Goal: Task Accomplishment & Management: Use online tool/utility

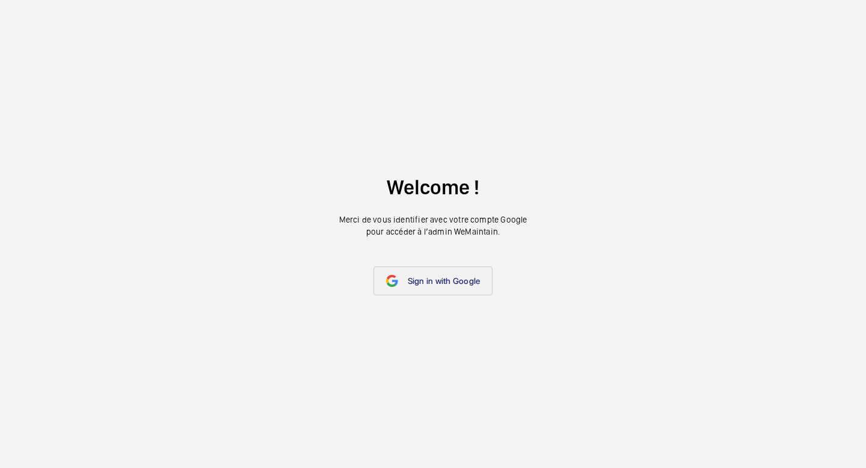
click at [436, 274] on link "Sign in with Google" at bounding box center [433, 280] width 120 height 29
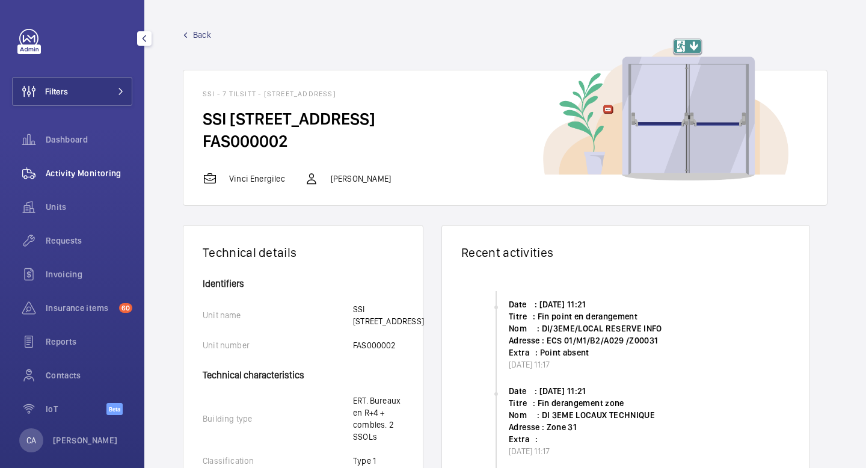
click at [64, 179] on span "Activity Monitoring" at bounding box center [89, 173] width 87 height 12
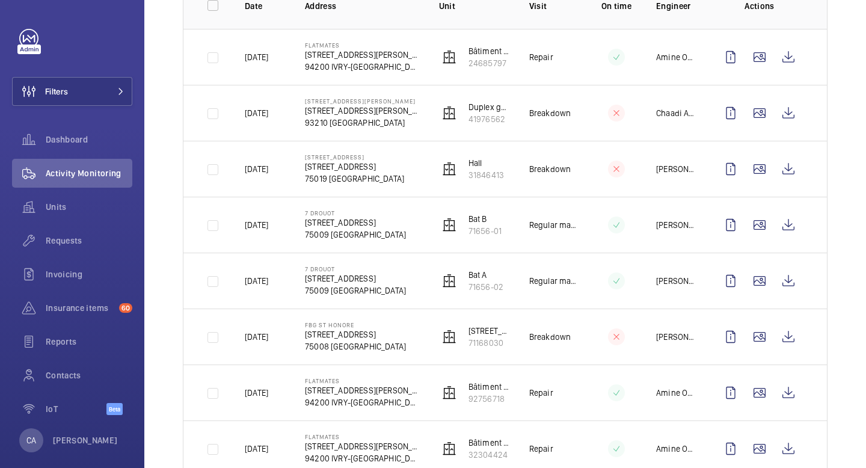
scroll to position [207, 0]
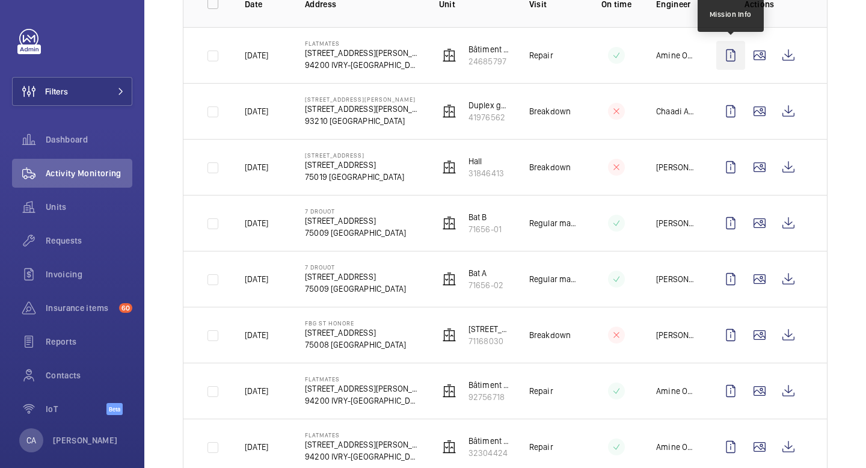
click at [735, 54] on wm-front-icon-button at bounding box center [730, 55] width 29 height 29
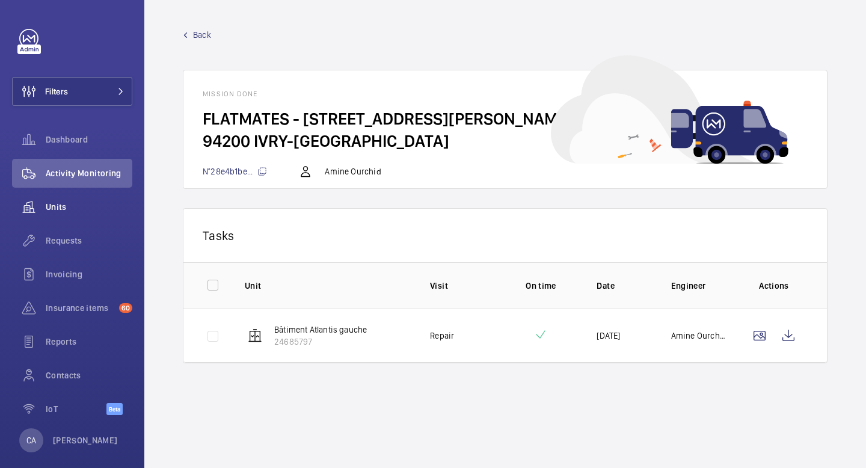
click at [63, 207] on span "Units" at bounding box center [89, 207] width 87 height 12
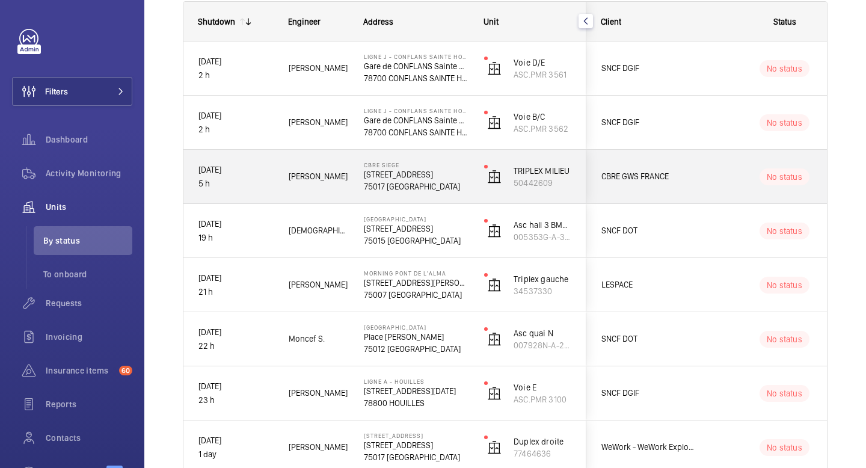
scroll to position [183, 0]
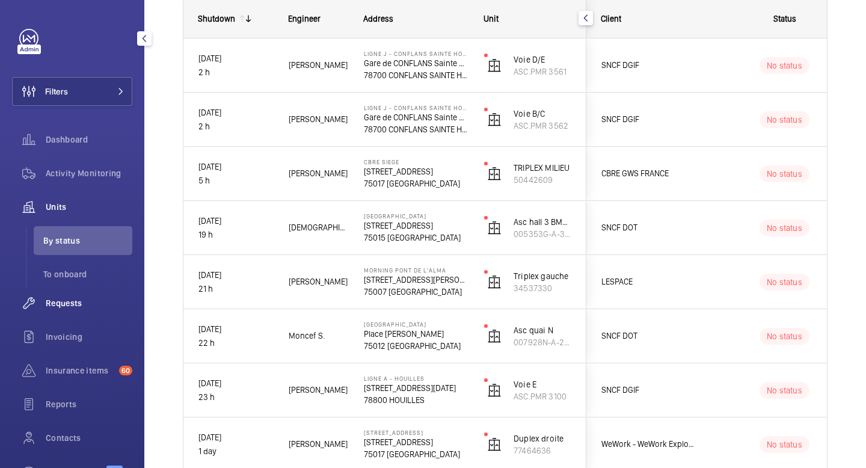
click at [72, 311] on div "Requests" at bounding box center [72, 303] width 120 height 29
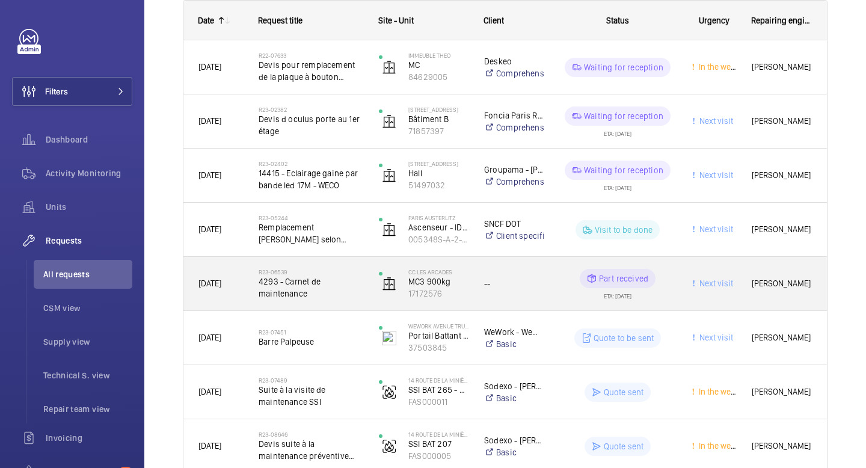
scroll to position [198, 0]
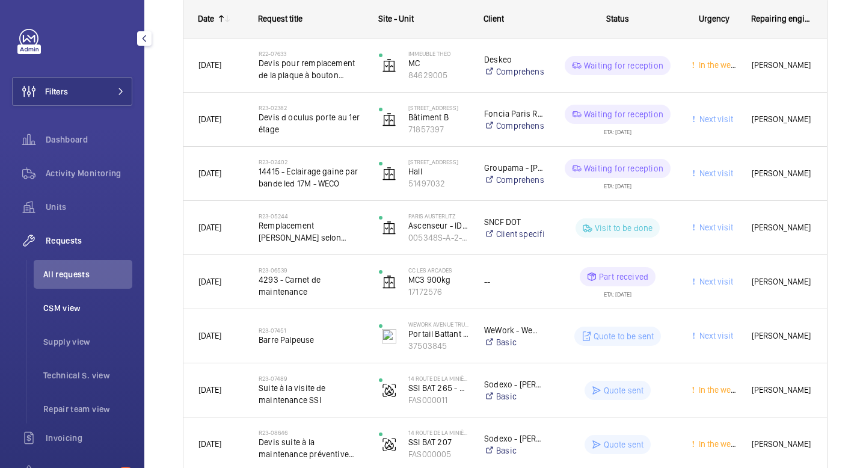
click at [98, 307] on span "CSM view" at bounding box center [87, 308] width 89 height 12
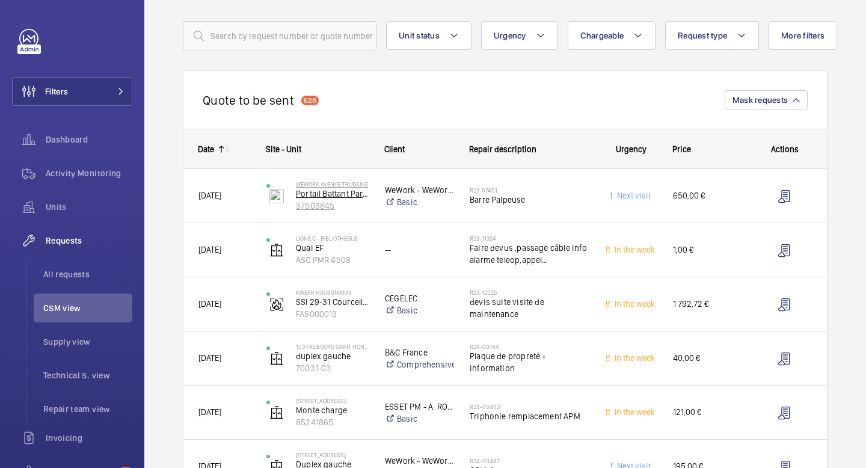
scroll to position [46, 0]
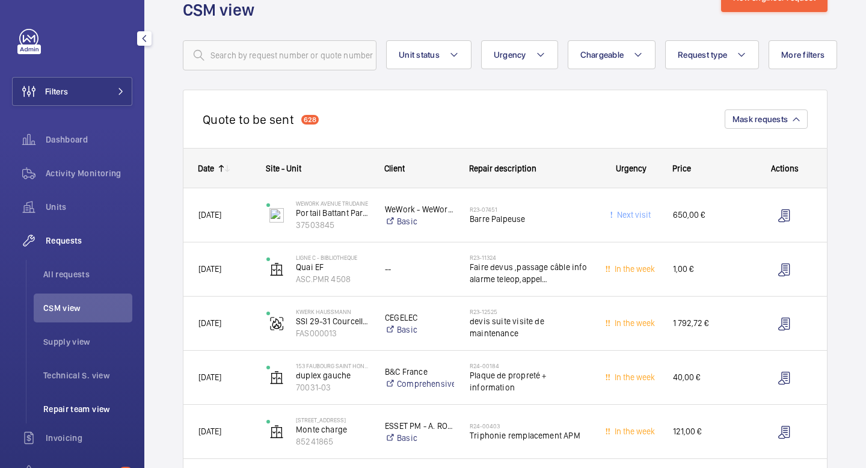
click at [76, 401] on li "Repair team view" at bounding box center [83, 408] width 99 height 29
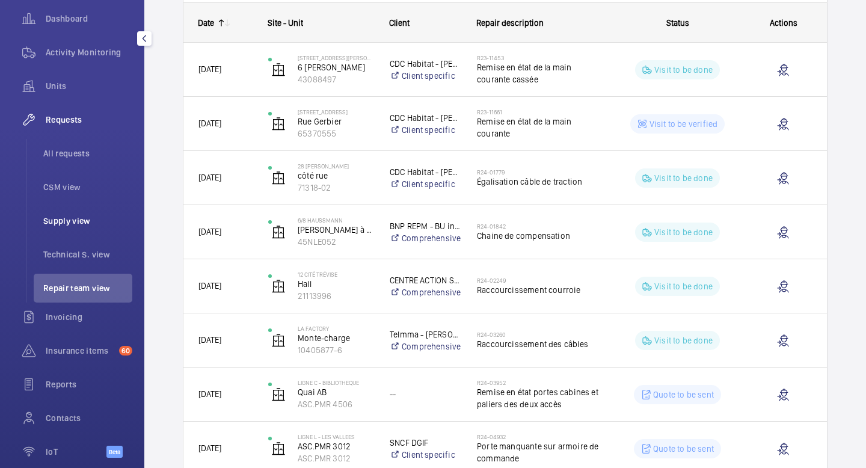
scroll to position [177, 0]
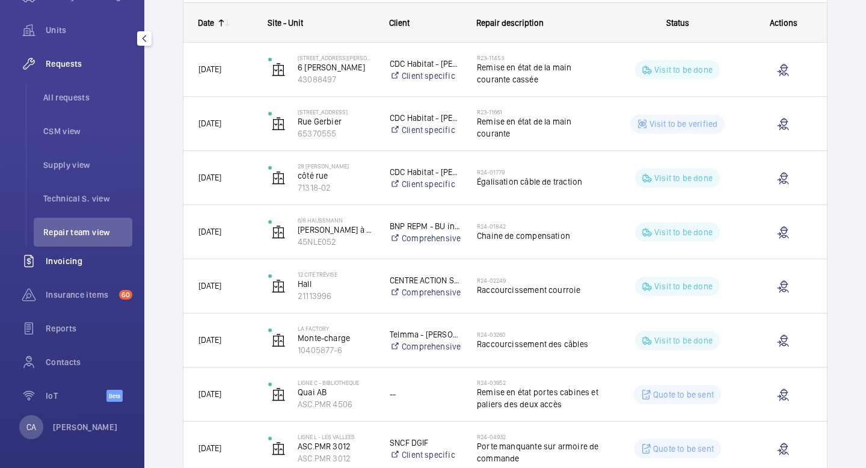
click at [94, 263] on span "Invoicing" at bounding box center [89, 261] width 87 height 12
